Goal: Transaction & Acquisition: Purchase product/service

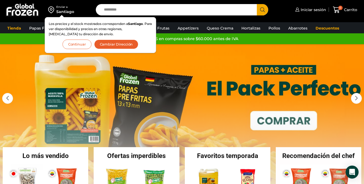
click at [71, 44] on button "Continuar" at bounding box center [76, 43] width 29 height 9
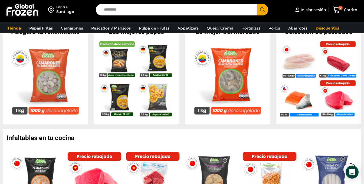
scroll to position [242, 0]
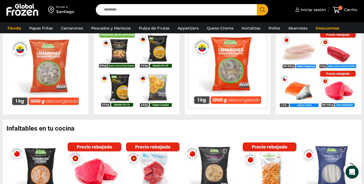
click at [229, 73] on img at bounding box center [227, 68] width 78 height 78
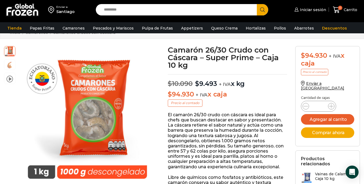
scroll to position [27, 0]
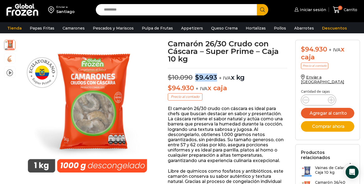
drag, startPoint x: 195, startPoint y: 80, endPoint x: 216, endPoint y: 80, distance: 20.8
click at [216, 80] on p "$ 10.090 Original price was: $10.090. $ 9.493 Current price is: $9.493. + IVA x…" at bounding box center [227, 75] width 119 height 14
drag, startPoint x: 205, startPoint y: 41, endPoint x: 226, endPoint y: 43, distance: 20.7
click at [226, 43] on h1 "Camarón 26/30 Crudo con Cáscara – Super Prime – Caja 10 kg" at bounding box center [227, 51] width 119 height 23
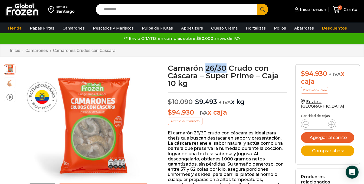
scroll to position [0, 0]
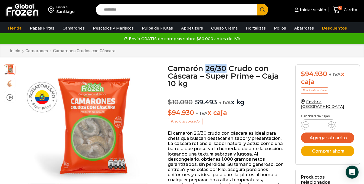
click at [25, 10] on img at bounding box center [22, 10] width 34 height 14
